Goal: Task Accomplishment & Management: Use online tool/utility

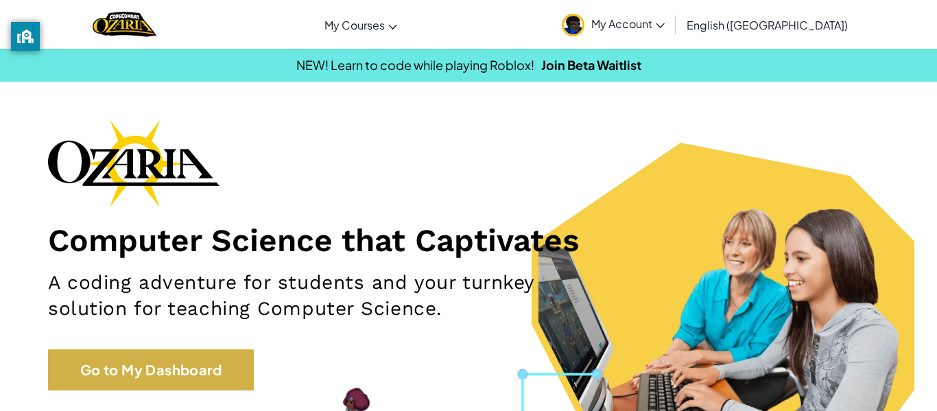
scroll to position [53, 0]
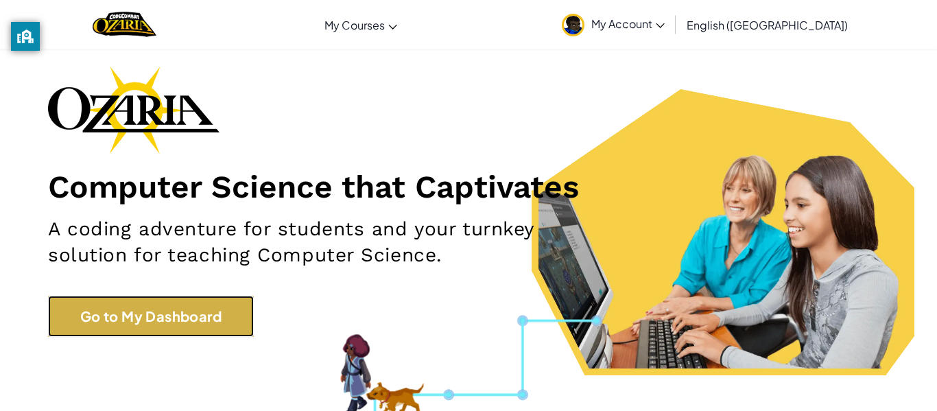
click at [167, 309] on link "Go to My Dashboard" at bounding box center [151, 315] width 206 height 41
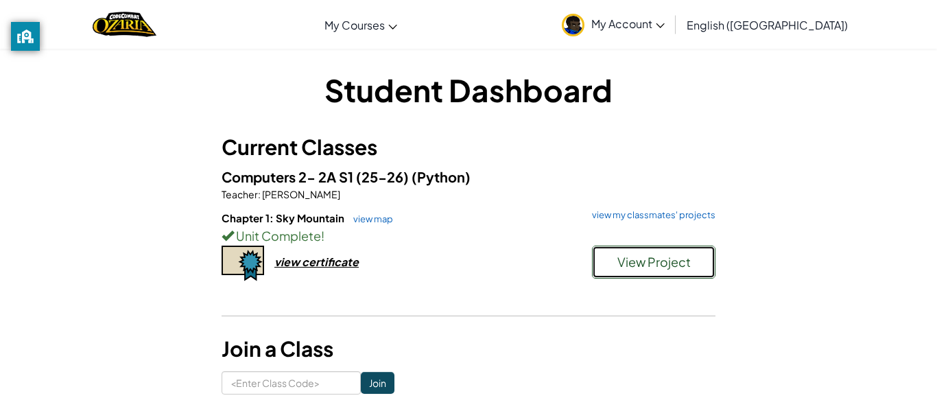
click at [599, 246] on button "View Project" at bounding box center [653, 261] width 123 height 33
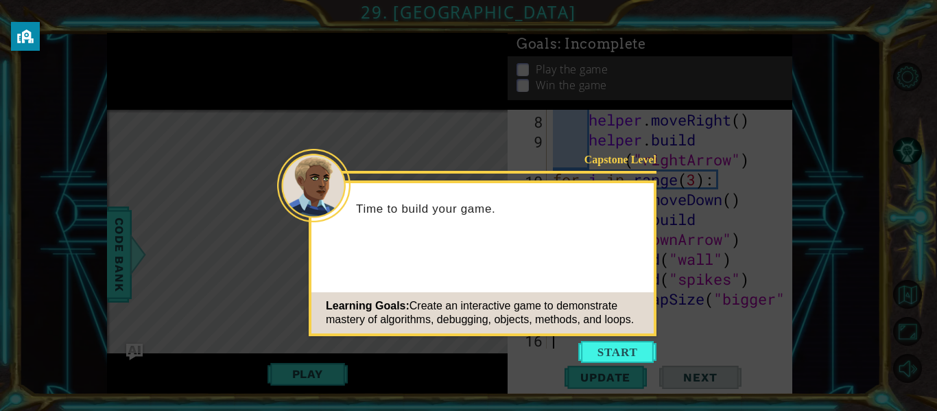
scroll to position [199, 0]
click at [606, 344] on button "Start" at bounding box center [617, 352] width 78 height 22
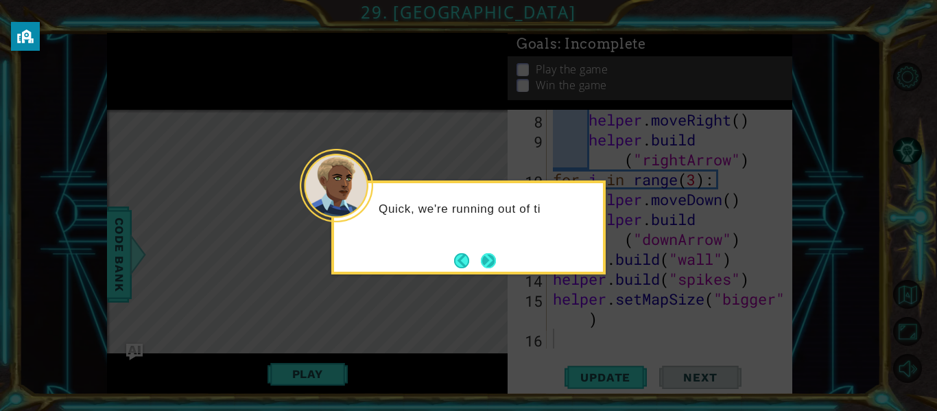
click at [485, 254] on button "Next" at bounding box center [488, 260] width 15 height 15
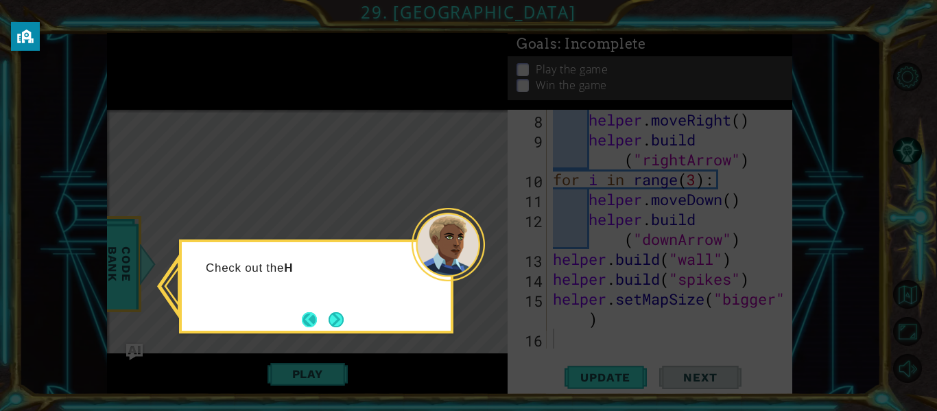
click at [319, 312] on button "Back" at bounding box center [315, 319] width 27 height 15
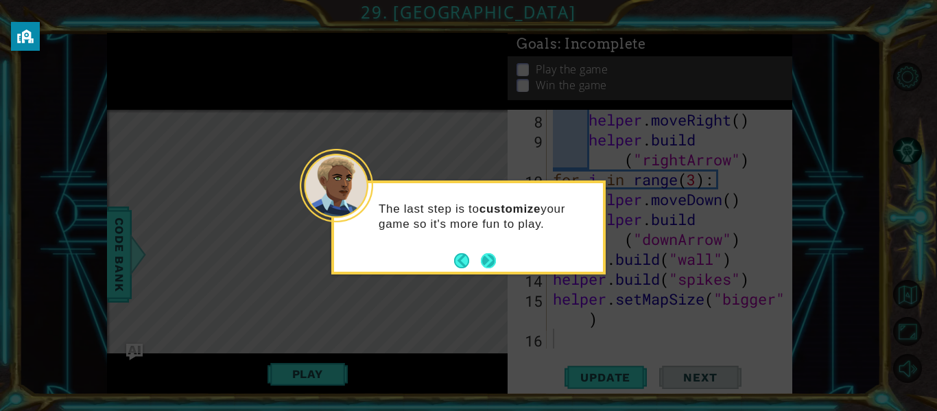
click at [487, 253] on button "Next" at bounding box center [488, 260] width 15 height 15
click at [487, 250] on icon at bounding box center [468, 205] width 937 height 411
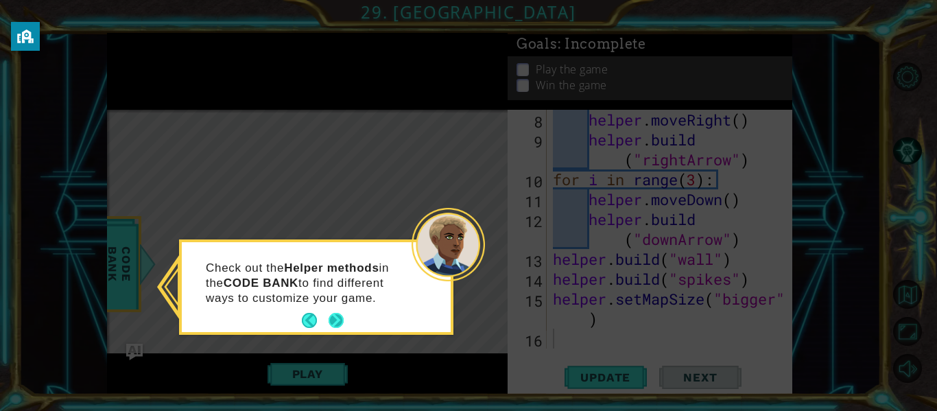
click at [328, 322] on button "Next" at bounding box center [335, 320] width 15 height 15
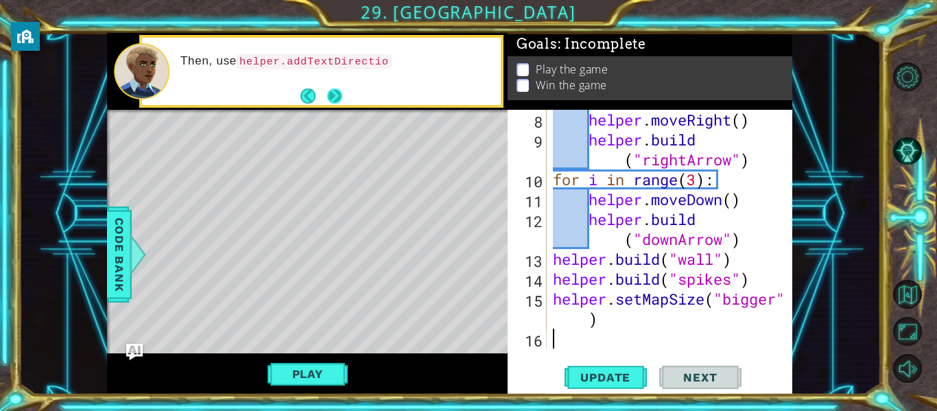
click at [336, 104] on button "Next" at bounding box center [334, 95] width 15 height 15
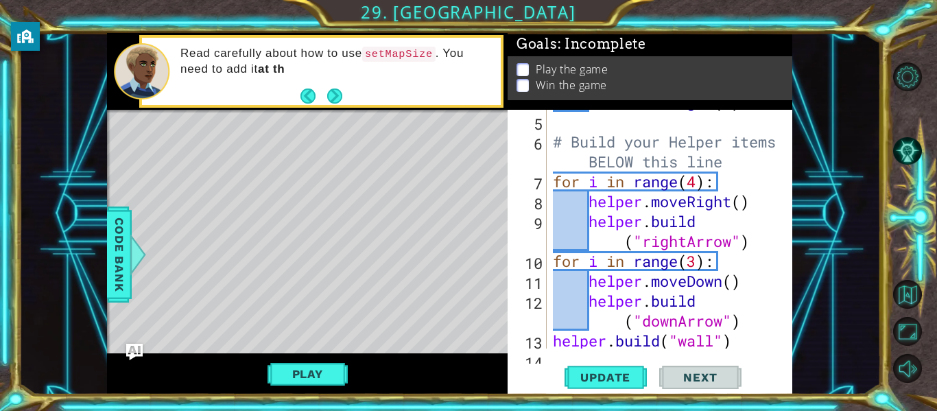
scroll to position [117, 0]
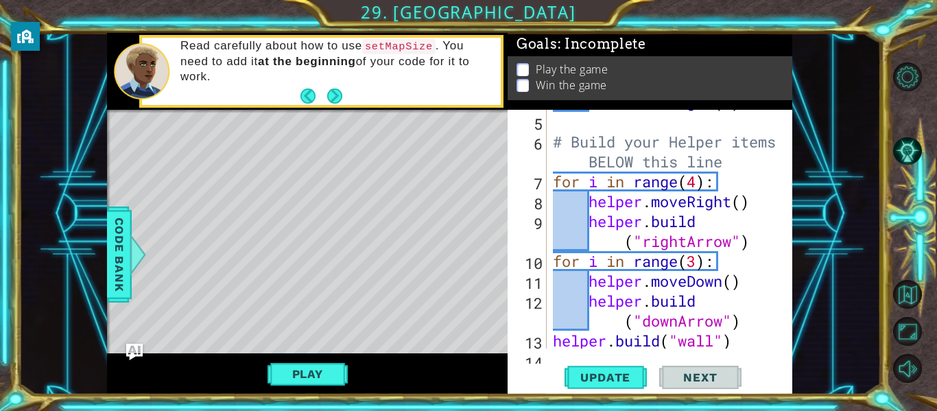
click at [692, 183] on div "boss . moveRight ( 3 ) # Build your Helper items BELOW this line for i in range…" at bounding box center [673, 231] width 246 height 278
click at [698, 262] on div "boss . moveRight ( 3 ) # Build your Helper items BELOW this line for i in range…" at bounding box center [673, 231] width 246 height 278
click at [623, 376] on span "Update" at bounding box center [604, 377] width 77 height 14
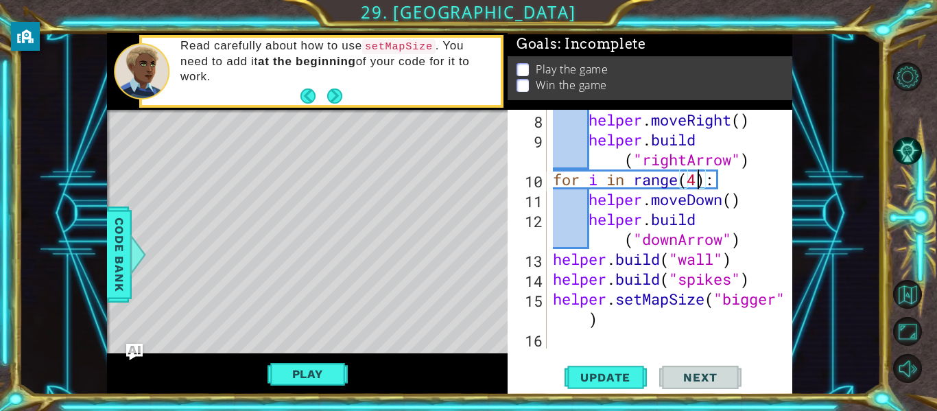
scroll to position [199, 0]
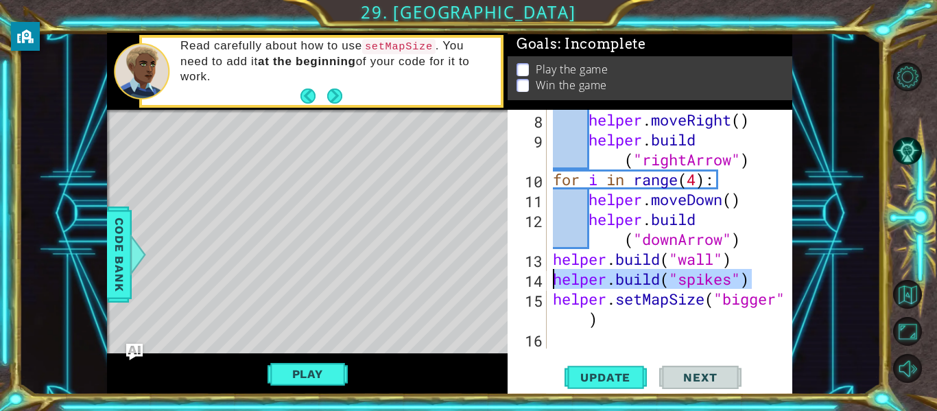
drag, startPoint x: 756, startPoint y: 278, endPoint x: 555, endPoint y: 278, distance: 200.9
click at [555, 278] on div "helper . moveRight ( ) helper . build ( "rightArrow" ) for i in range ( 4 ) : h…" at bounding box center [673, 249] width 246 height 278
type textarea "[DOMAIN_NAME]("spikes")"
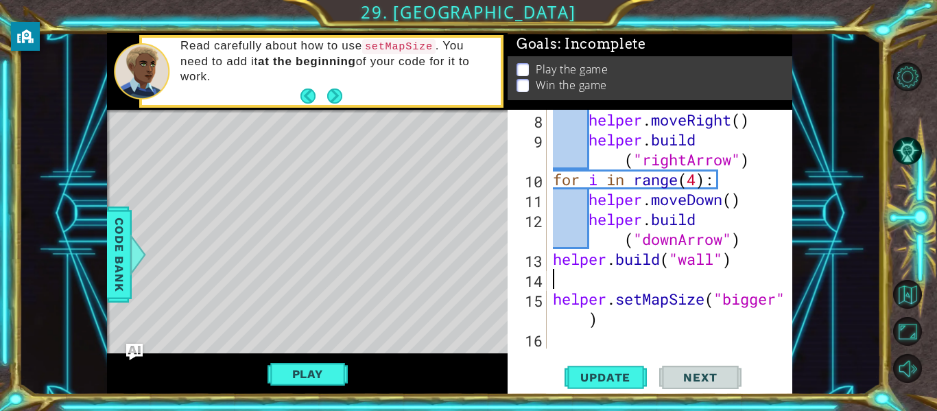
type textarea "[DOMAIN_NAME]("wall")"
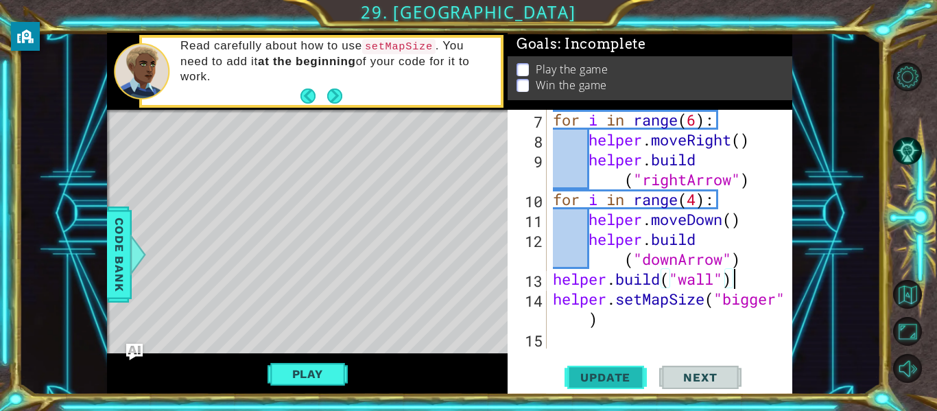
click at [568, 372] on span "Update" at bounding box center [604, 377] width 77 height 14
click at [619, 370] on span "Update" at bounding box center [604, 377] width 77 height 14
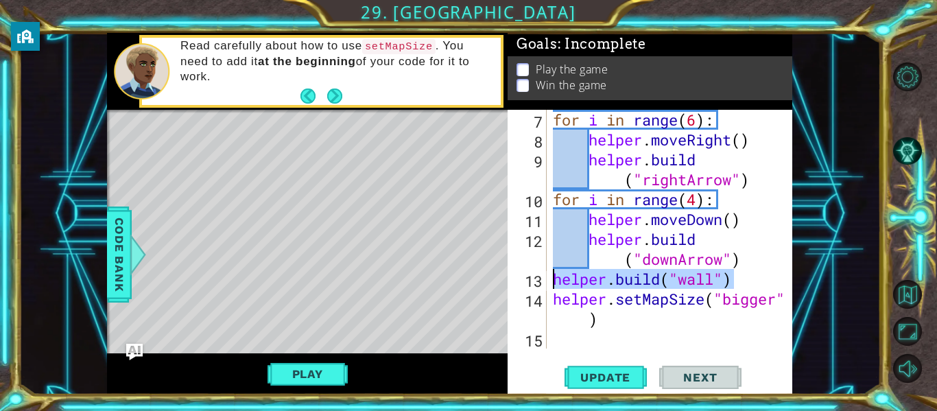
drag, startPoint x: 739, startPoint y: 277, endPoint x: 549, endPoint y: 273, distance: 190.0
click at [549, 273] on div "[DOMAIN_NAME]("wall") 7 8 9 10 11 12 13 14 15 for i in range ( 6 ) : helper . m…" at bounding box center [648, 229] width 282 height 239
type textarea "[DOMAIN_NAME]("downArrow")"
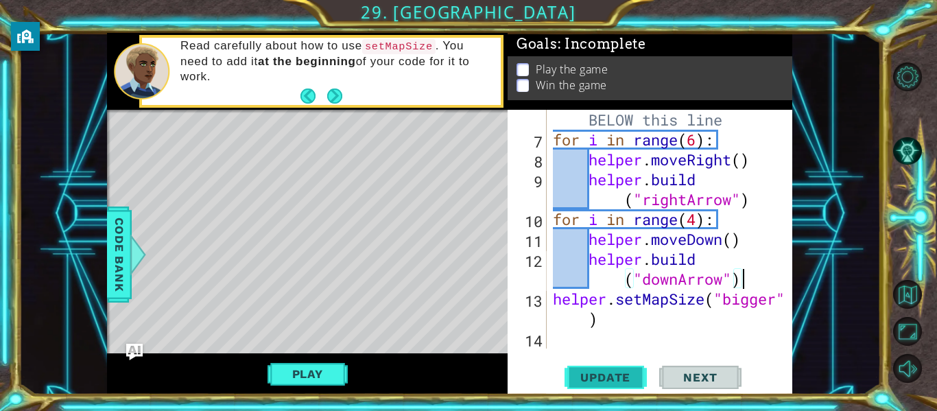
click at [631, 374] on span "Update" at bounding box center [604, 377] width 77 height 14
click at [312, 383] on button "Play" at bounding box center [307, 374] width 80 height 26
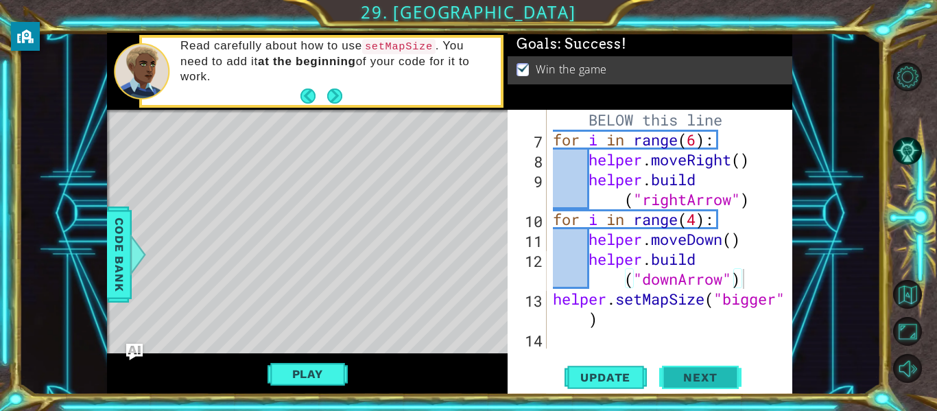
click at [702, 374] on span "Next" at bounding box center [699, 377] width 61 height 14
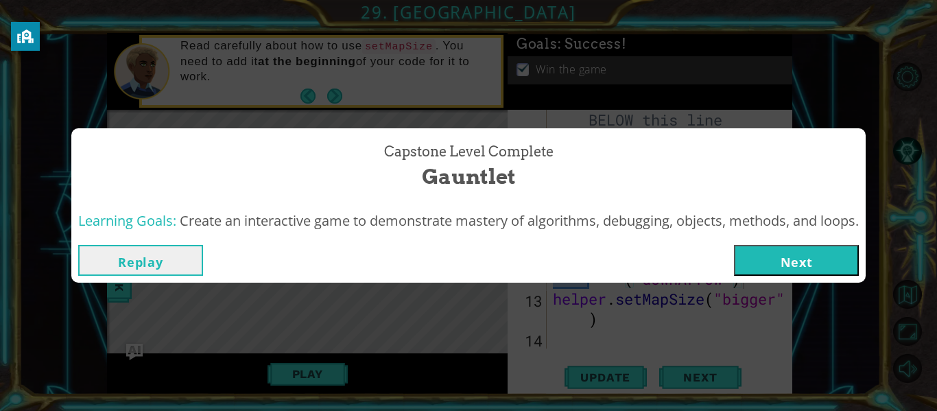
click at [792, 261] on button "Next" at bounding box center [796, 260] width 125 height 31
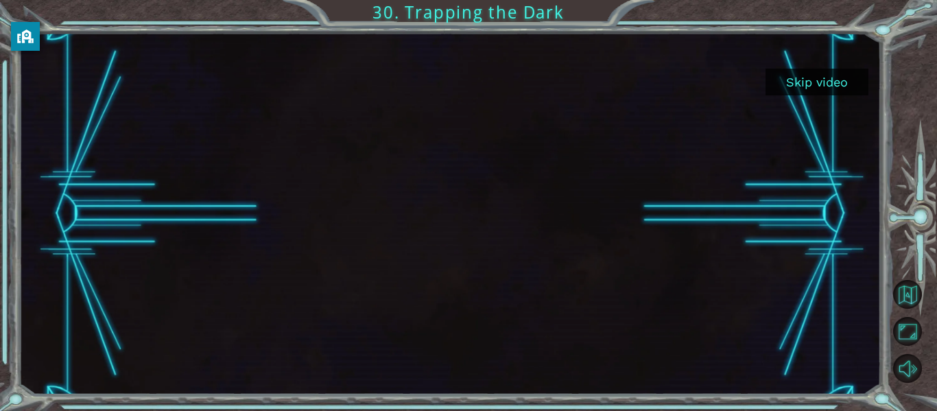
click at [808, 96] on div at bounding box center [450, 213] width 862 height 361
click at [801, 71] on button "Skip video" at bounding box center [816, 82] width 103 height 27
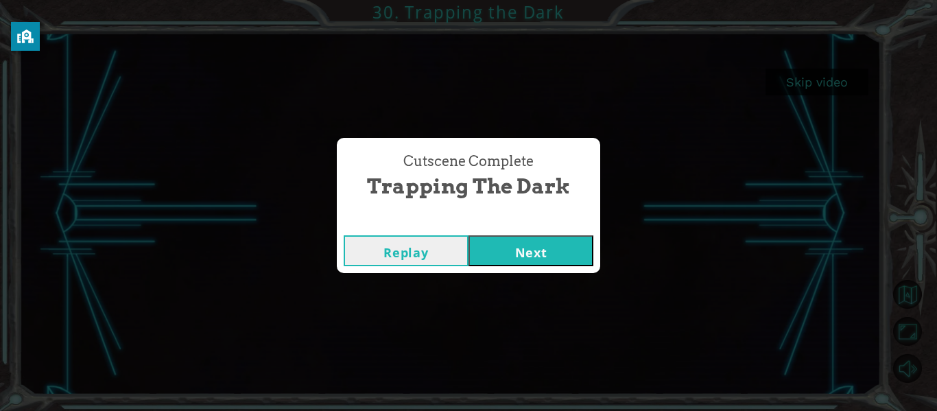
click at [531, 243] on button "Next" at bounding box center [530, 250] width 125 height 31
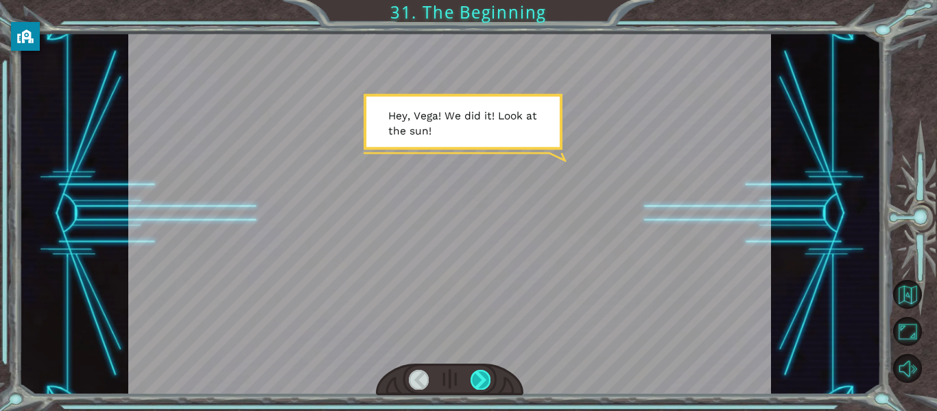
click at [480, 381] on div at bounding box center [480, 379] width 20 height 19
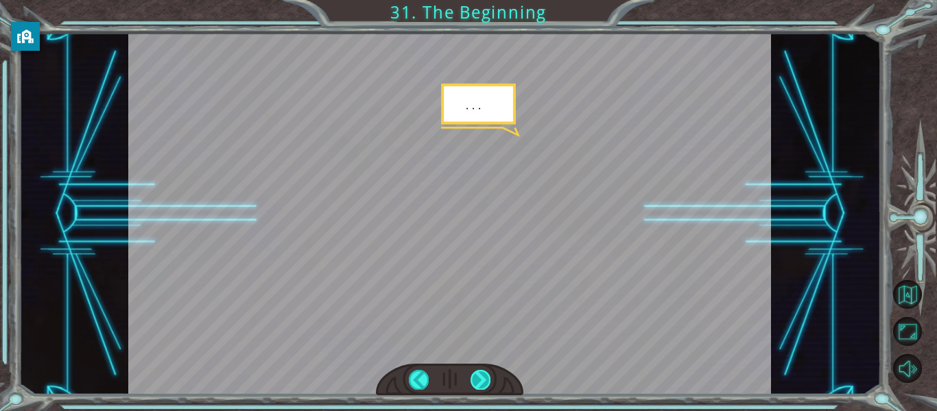
click at [480, 381] on div at bounding box center [480, 379] width 20 height 19
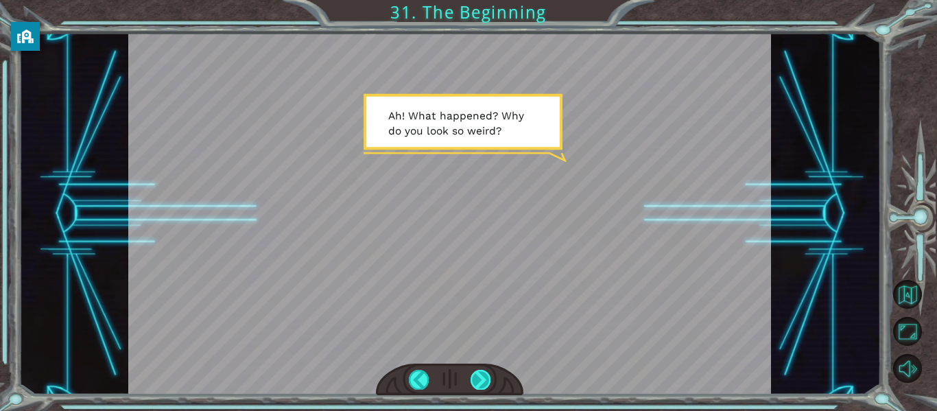
click at [485, 370] on div at bounding box center [480, 379] width 20 height 19
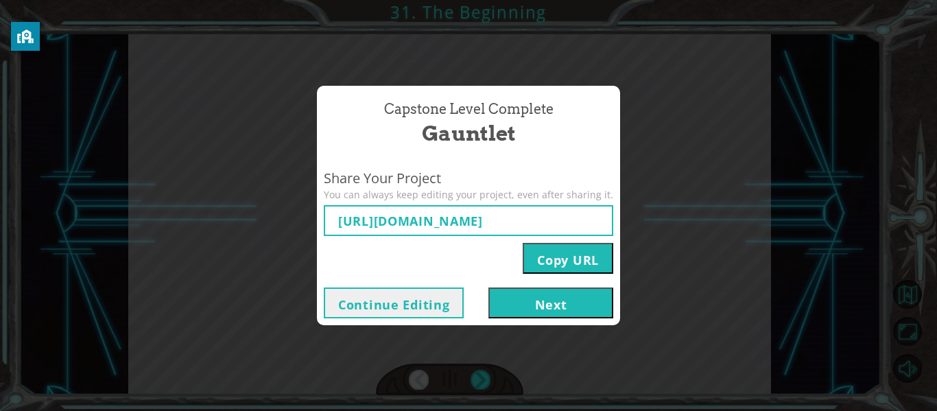
type input "[URL][DOMAIN_NAME]"
click at [556, 259] on button "Copy URL" at bounding box center [567, 258] width 90 height 31
click at [535, 300] on button "Next" at bounding box center [550, 302] width 125 height 31
